Goal: Task Accomplishment & Management: Use online tool/utility

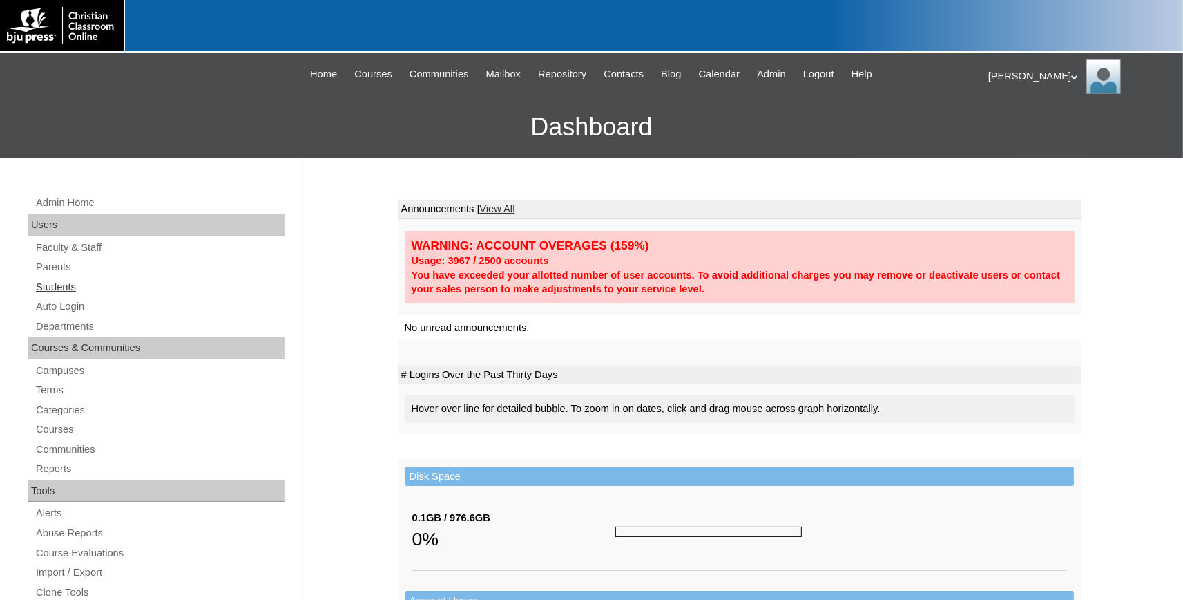
drag, startPoint x: 59, startPoint y: 285, endPoint x: 375, endPoint y: 301, distance: 316.1
click at [61, 285] on link "Students" at bounding box center [160, 286] width 250 height 17
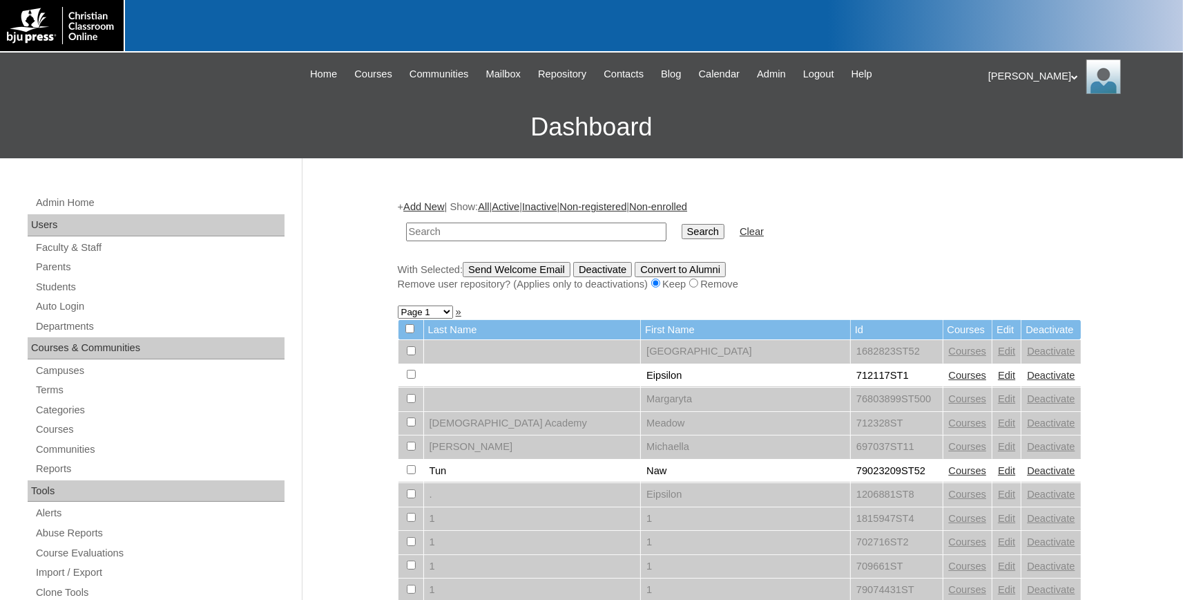
click at [481, 232] on input "text" at bounding box center [536, 231] width 260 height 19
type input "[PERSON_NAME]"
click at [682, 224] on input "Search" at bounding box center [703, 231] width 43 height 15
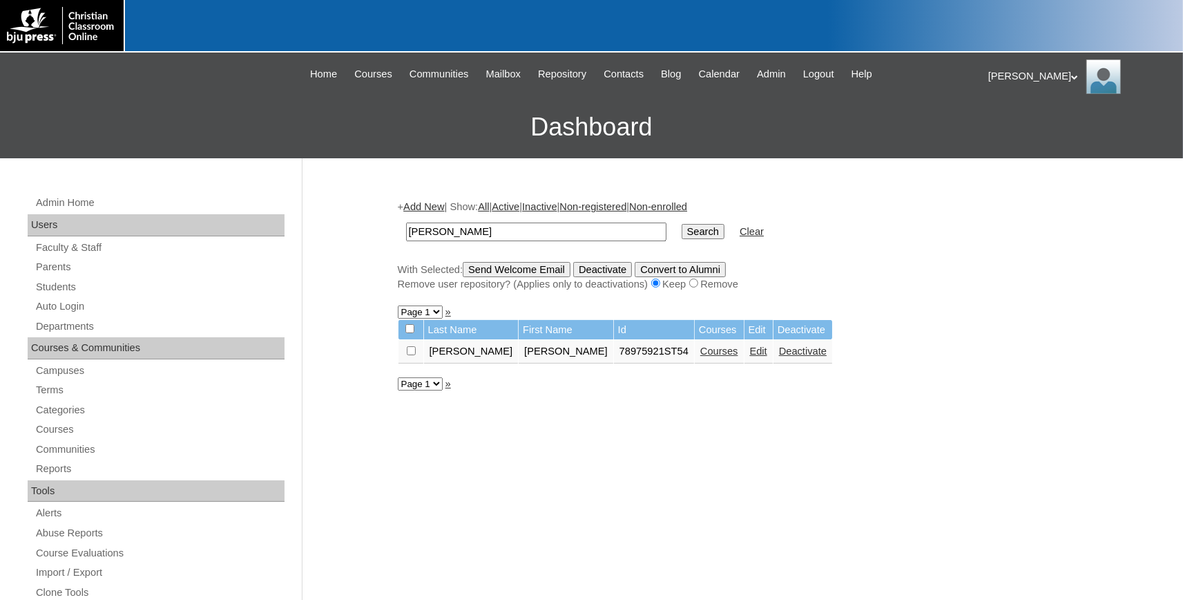
click at [750, 354] on link "Edit" at bounding box center [758, 350] width 17 height 11
drag, startPoint x: 615, startPoint y: 354, endPoint x: 535, endPoint y: 352, distance: 79.5
click at [535, 352] on tr "Poling Michael 78975921ST54 Courses Edit Deactivate" at bounding box center [616, 351] width 434 height 23
copy tr "78975921ST54"
drag, startPoint x: 53, startPoint y: 304, endPoint x: 66, endPoint y: 306, distance: 13.3
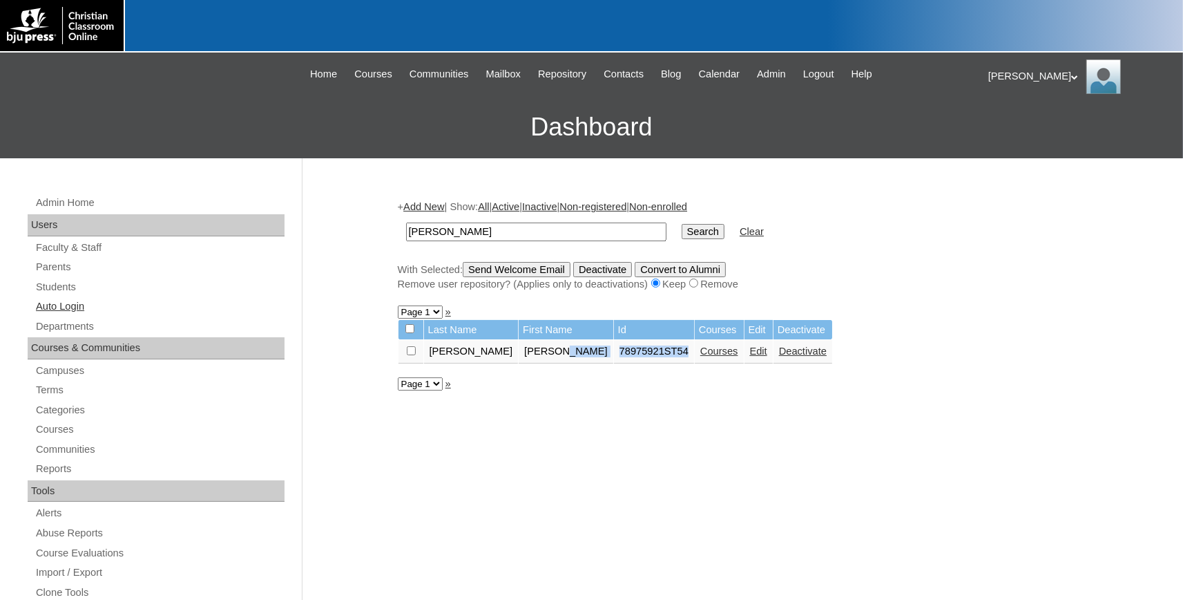
click at [54, 304] on link "Auto Login" at bounding box center [160, 306] width 250 height 17
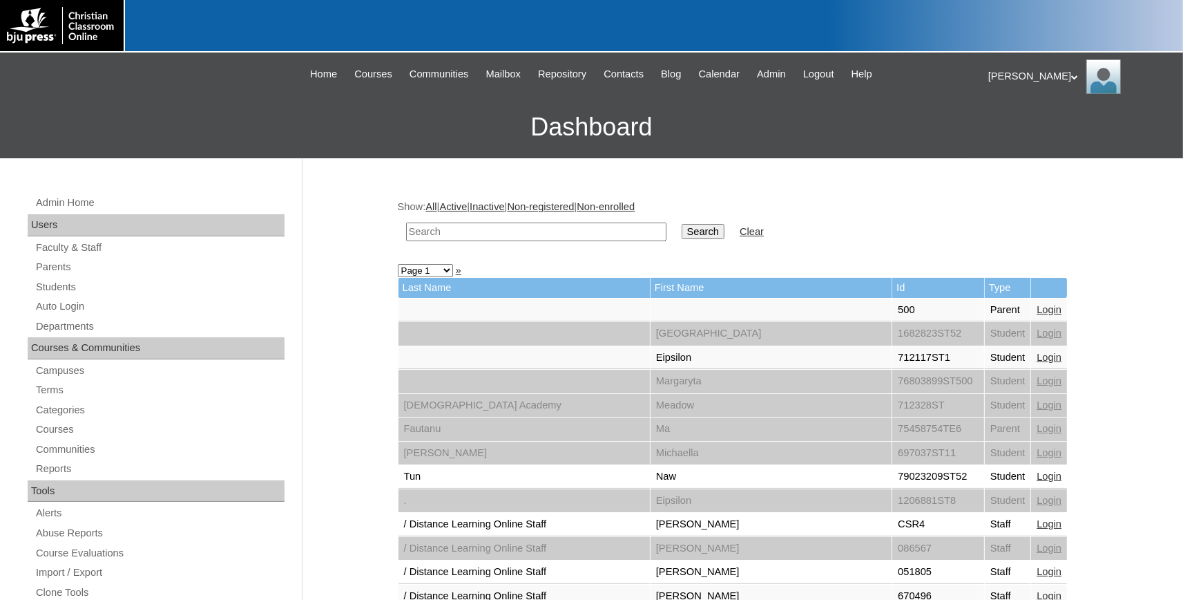
paste input "78975921ST54"
drag, startPoint x: 431, startPoint y: 232, endPoint x: 114, endPoint y: 202, distance: 318.5
click at [406, 222] on input "78975921ST54" at bounding box center [536, 231] width 260 height 19
type input "78975921ST54"
click at [682, 224] on input "Search" at bounding box center [703, 231] width 43 height 15
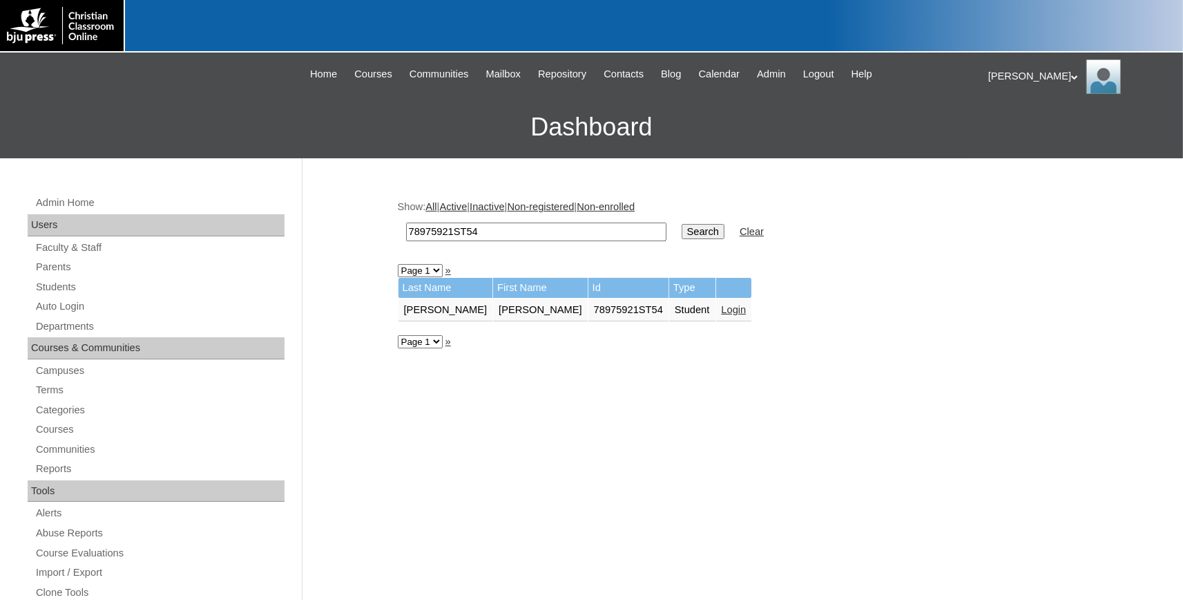
click at [722, 312] on link "Login" at bounding box center [734, 309] width 25 height 11
